Goal: Task Accomplishment & Management: Use online tool/utility

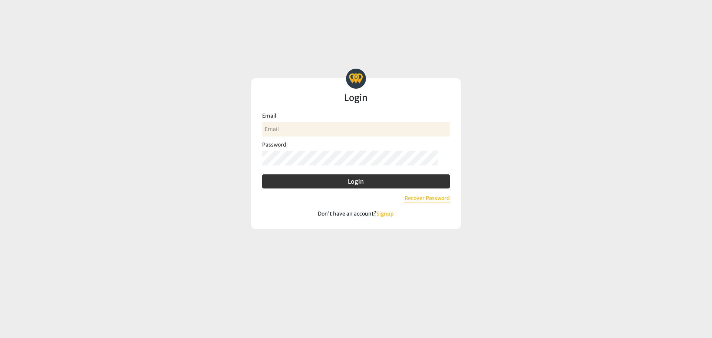
click at [303, 124] on input "Email" at bounding box center [356, 129] width 188 height 15
type input "[PERSON_NAME][EMAIL_ADDRESS][DOMAIN_NAME]"
click at [262, 174] on button "Login" at bounding box center [356, 181] width 188 height 14
click at [294, 132] on input "Email" at bounding box center [356, 129] width 188 height 15
type input "[PERSON_NAME][EMAIL_ADDRESS][DOMAIN_NAME]"
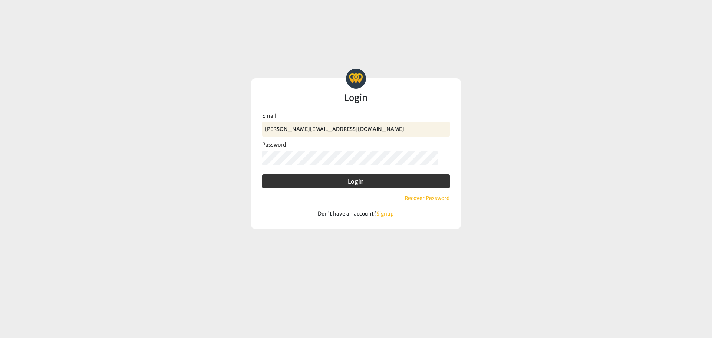
click at [262, 174] on button "Login" at bounding box center [356, 181] width 188 height 14
